Goal: Find specific page/section: Find specific page/section

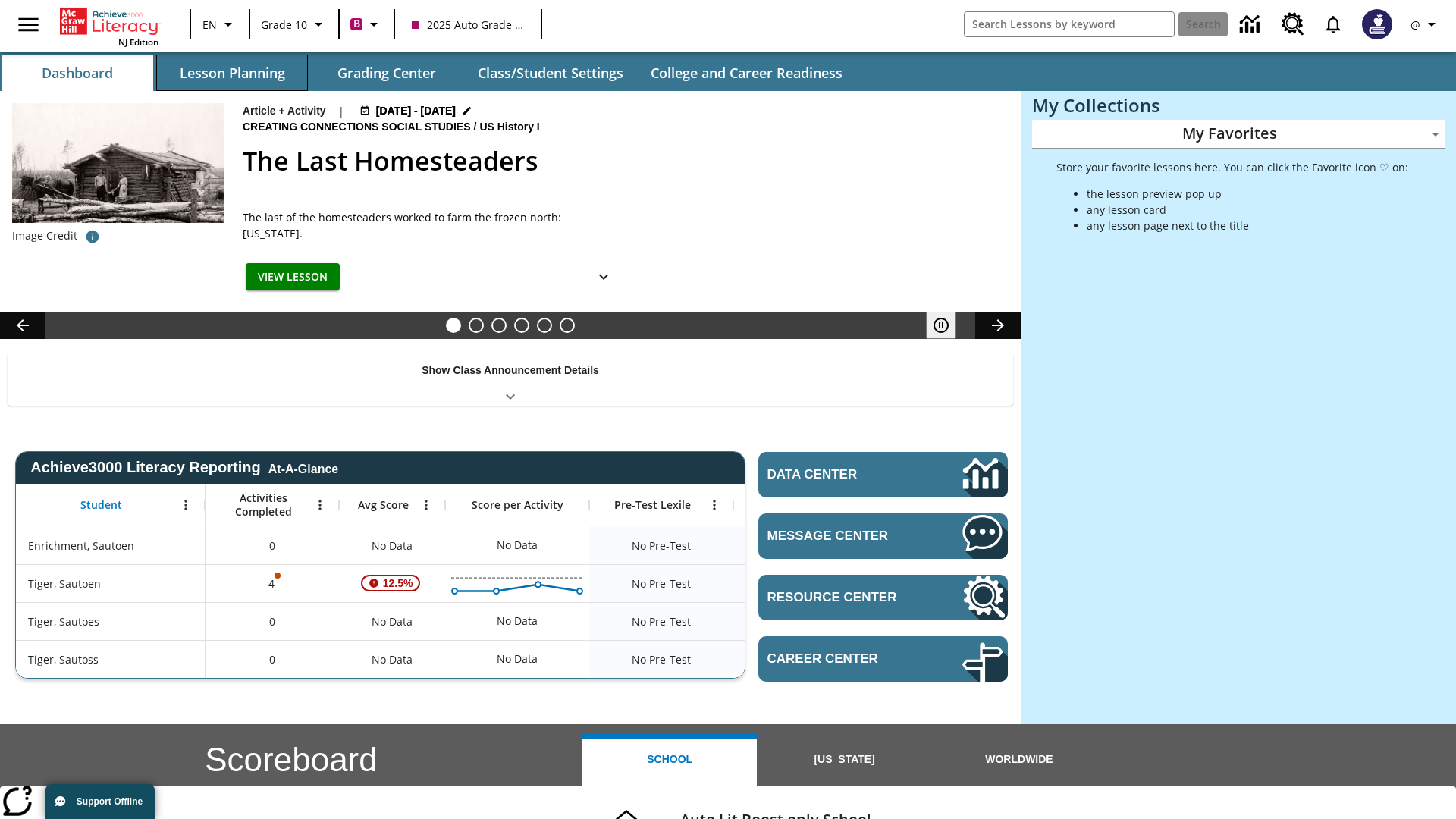
click at [232, 73] on button "Lesson Planning" at bounding box center [232, 73] width 151 height 37
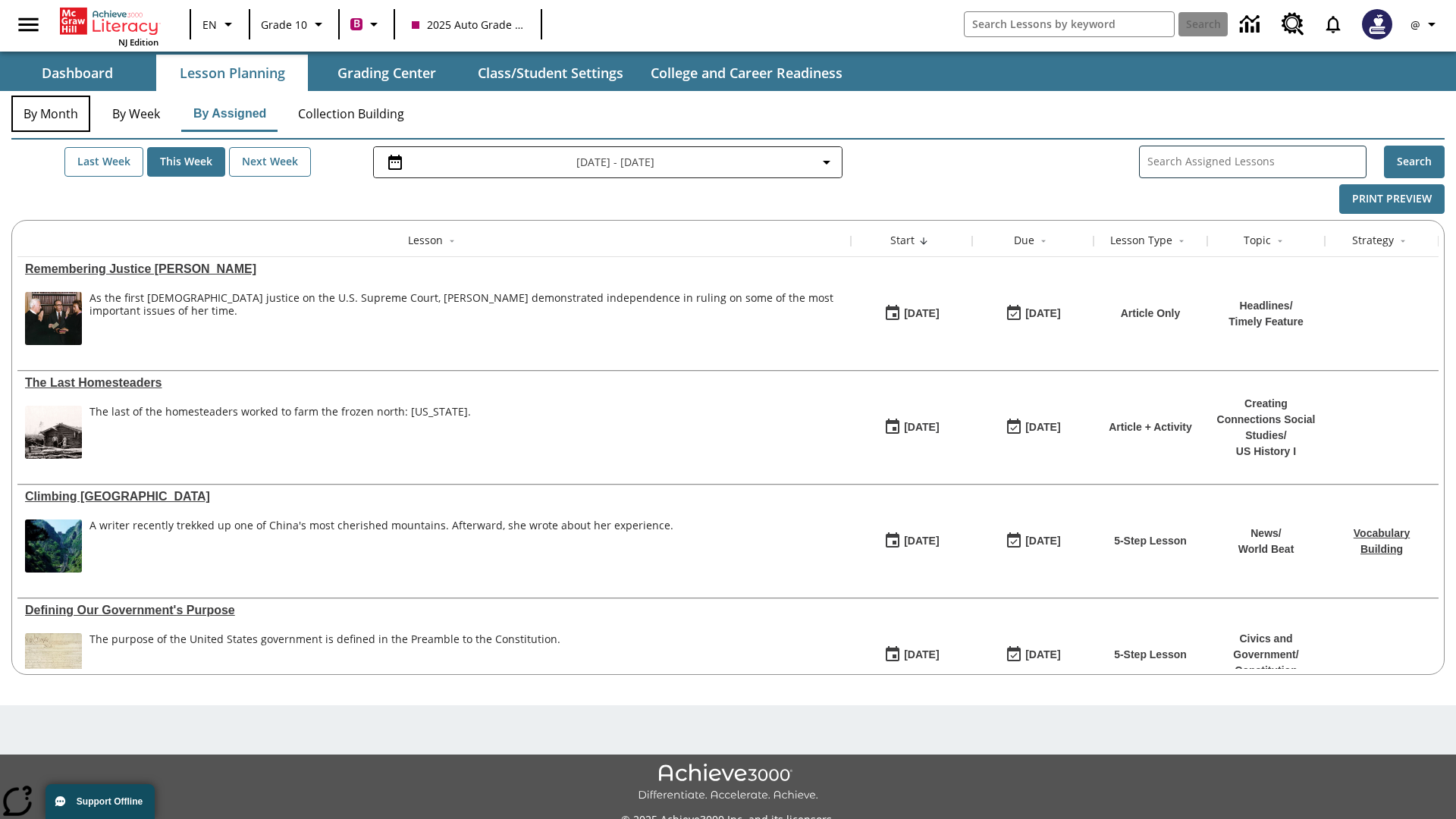
click at [51, 114] on button "By Month" at bounding box center [51, 114] width 79 height 37
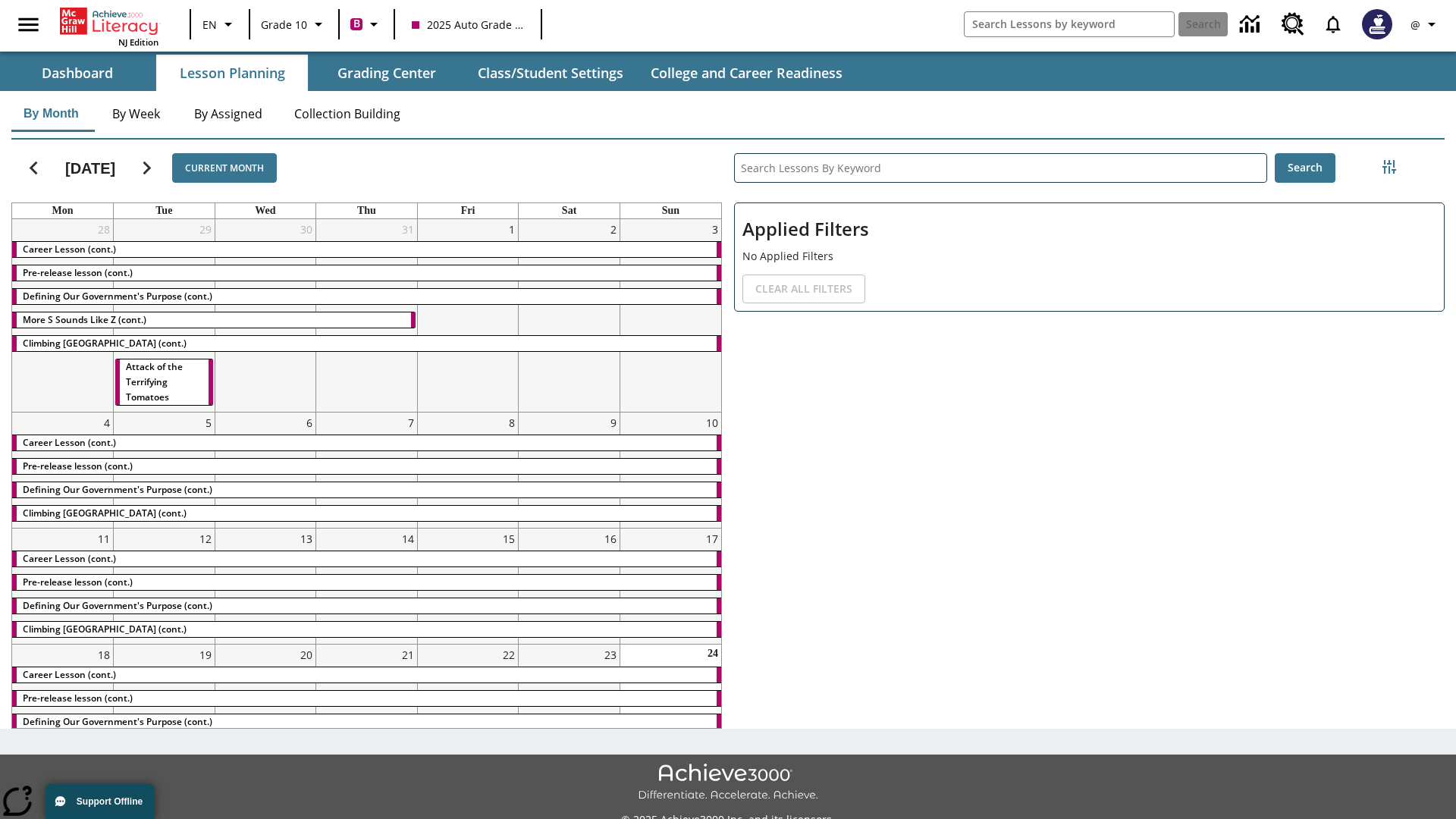
click at [366, 251] on div "Career Lesson (cont.)" at bounding box center [367, 249] width 709 height 15
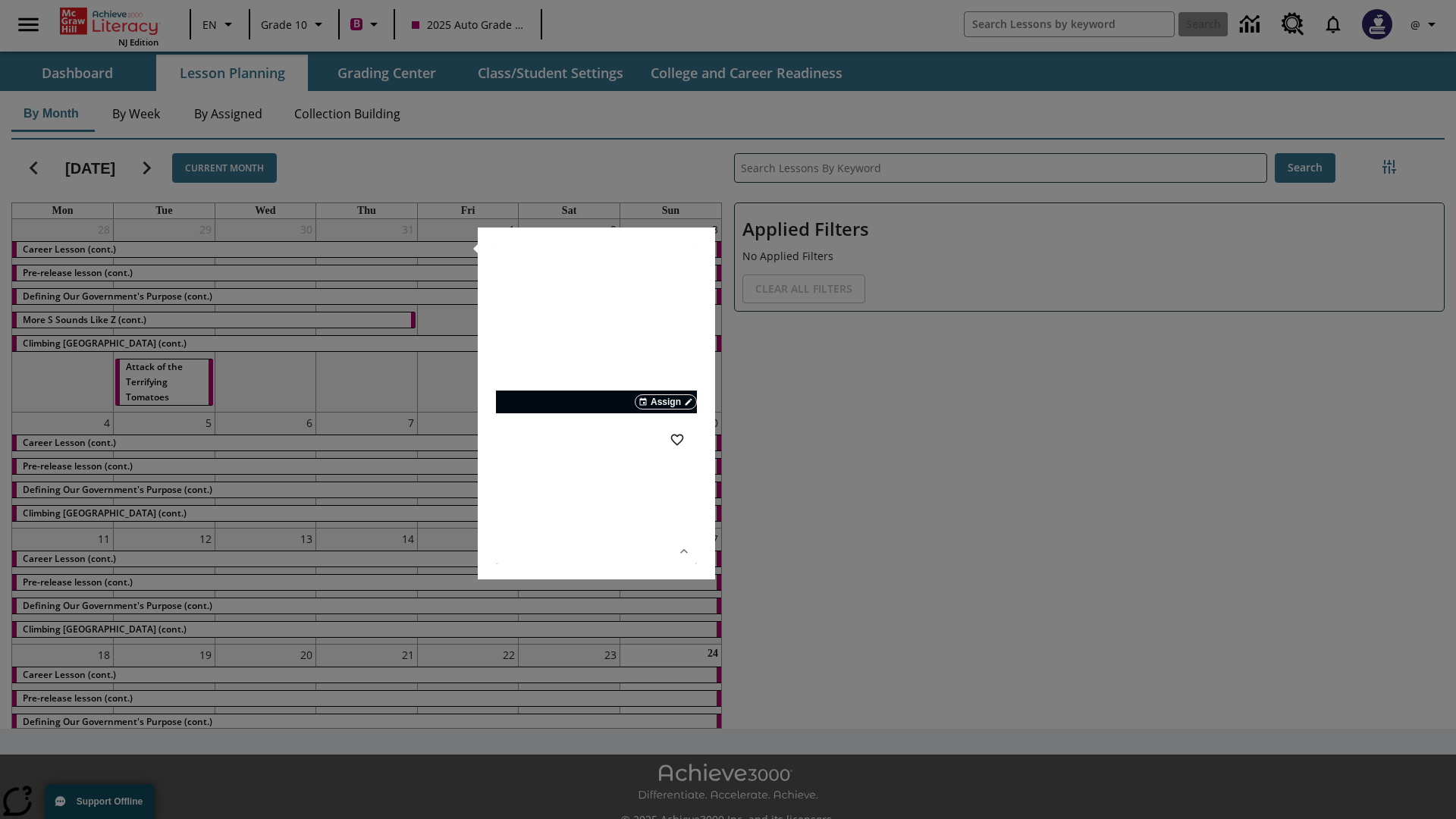
scroll to position [33, 0]
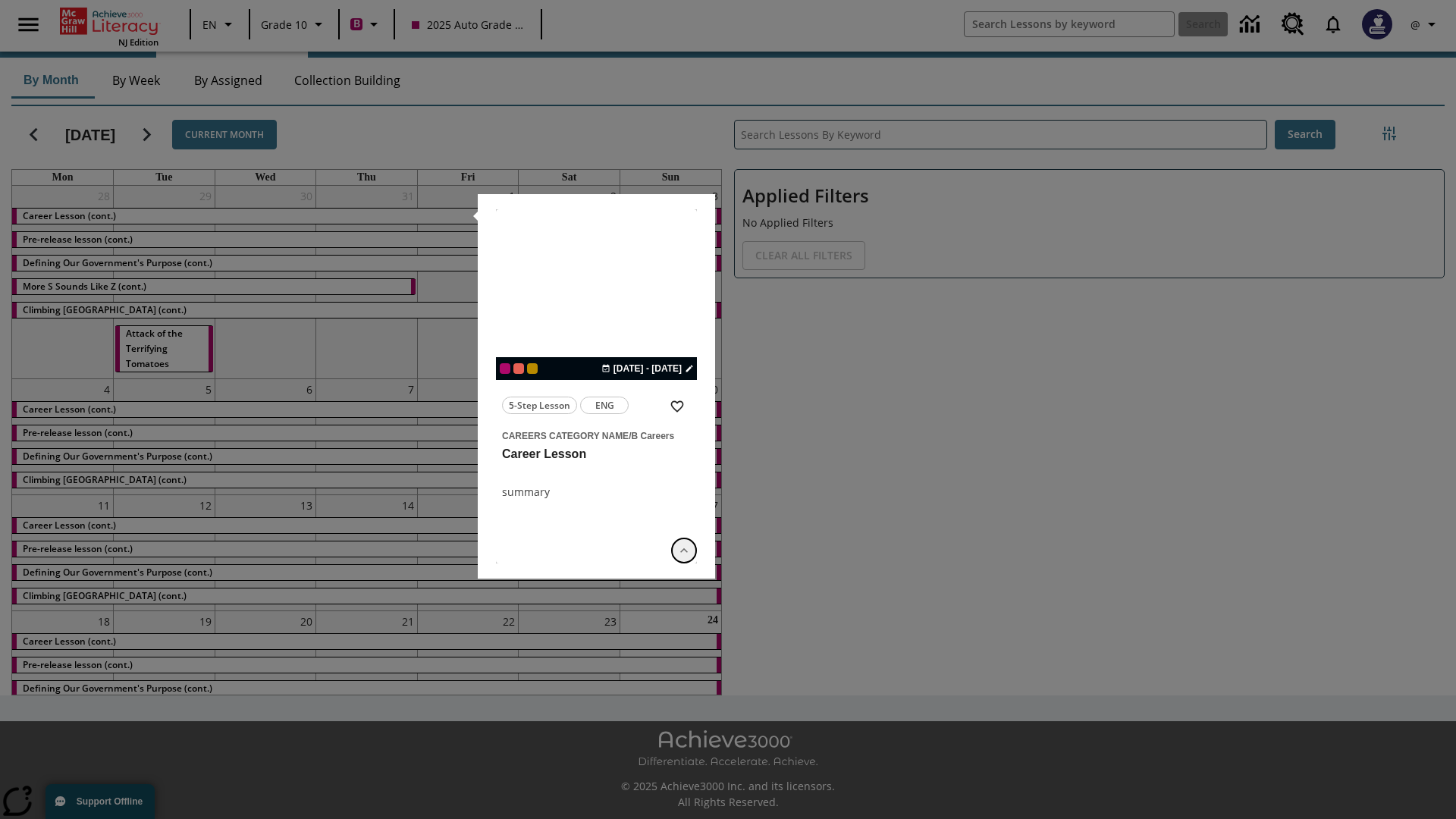
click at [684, 550] on icon "Show Details" at bounding box center [684, 550] width 15 height 15
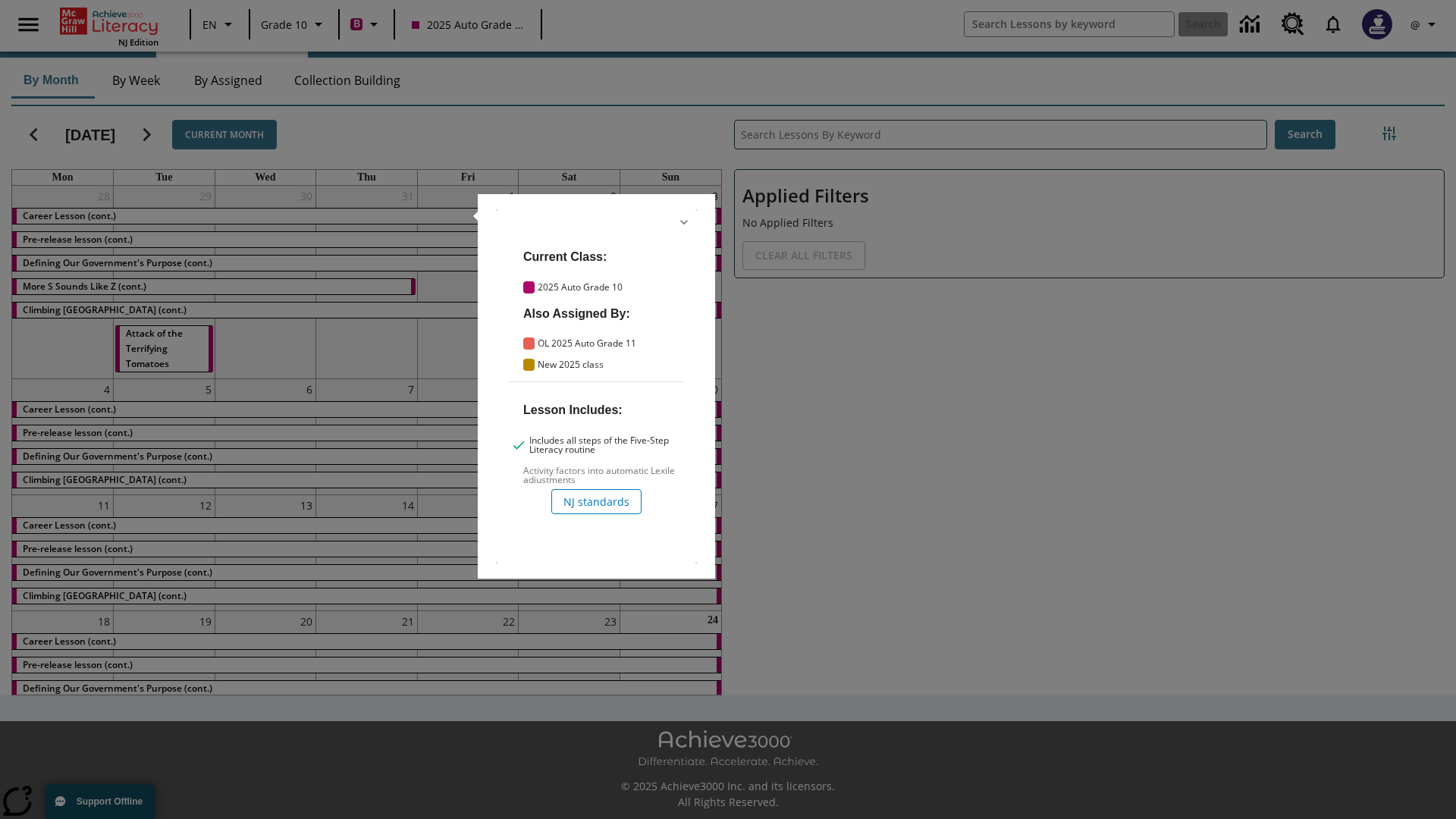
click at [684, 222] on icon "Hide Details" at bounding box center [684, 222] width 15 height 15
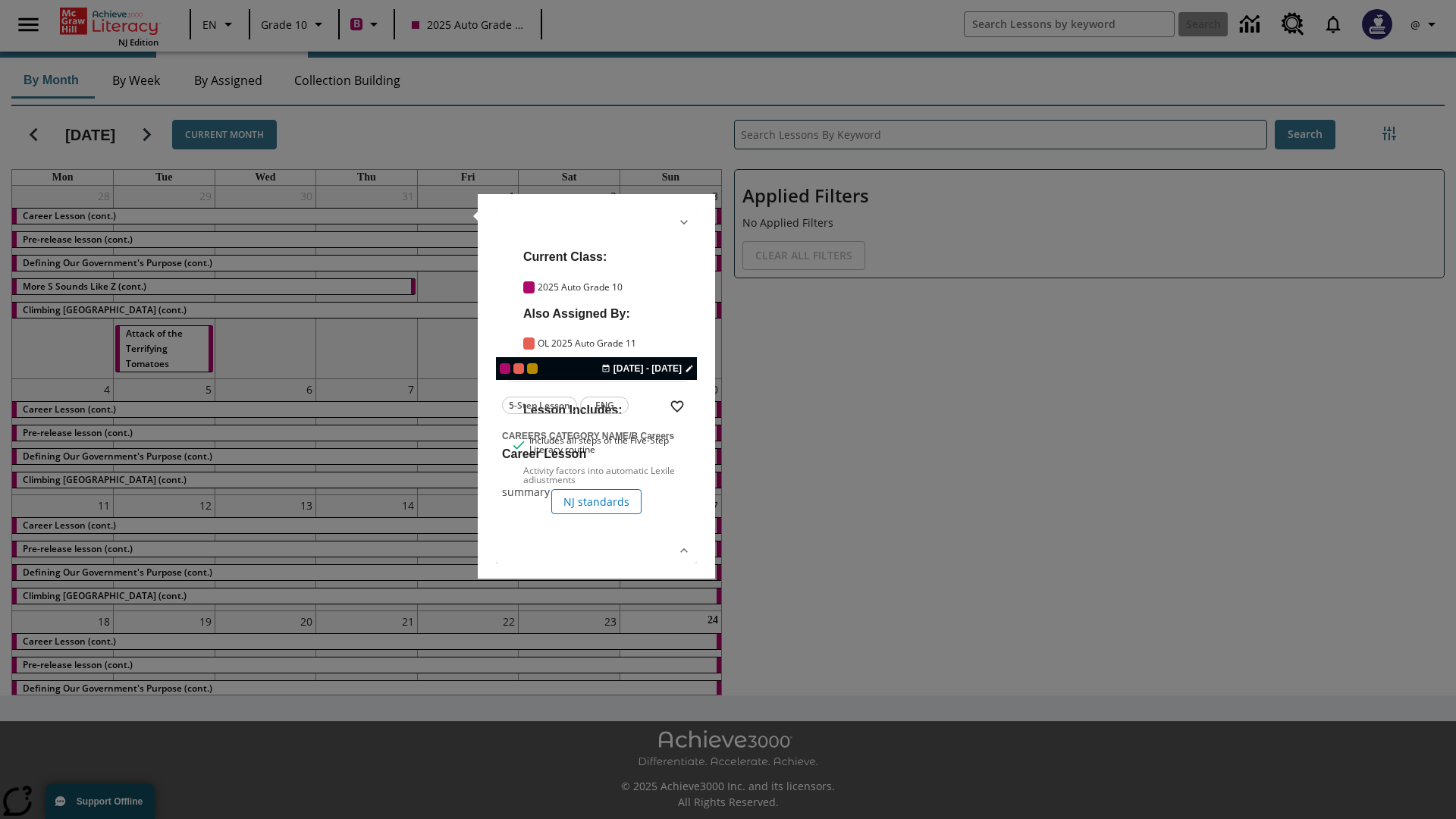
click at [596, 386] on link "lesson details" at bounding box center [596, 387] width 201 height 354
